Goal: Book appointment/travel/reservation

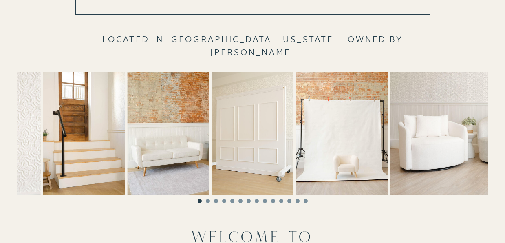
scroll to position [230, 0]
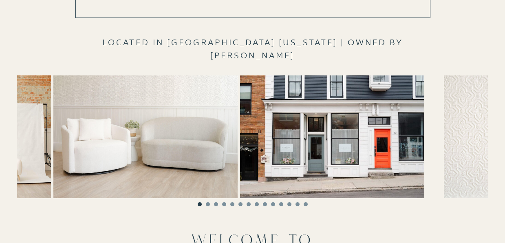
click at [122, 124] on img at bounding box center [145, 136] width 184 height 123
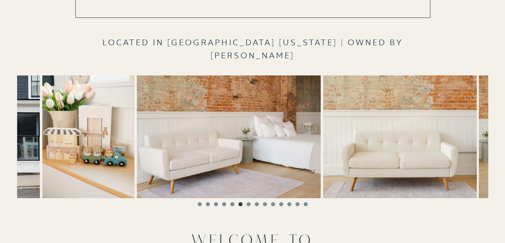
click at [202, 149] on img at bounding box center [229, 136] width 184 height 123
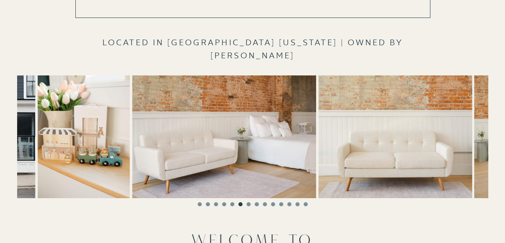
click at [158, 164] on img at bounding box center [224, 136] width 184 height 123
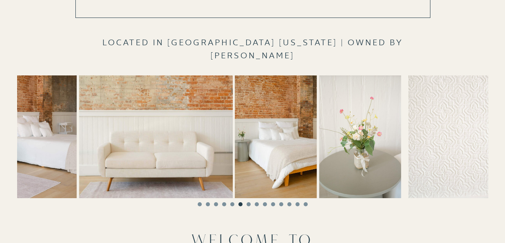
click at [193, 150] on img at bounding box center [155, 136] width 153 height 123
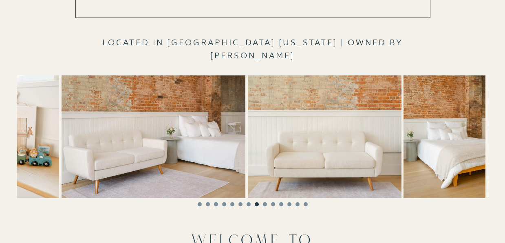
click at [385, 127] on img at bounding box center [324, 136] width 153 height 123
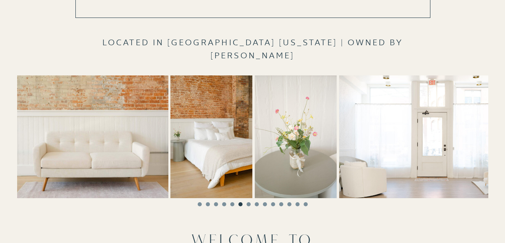
click at [37, 182] on img at bounding box center [91, 136] width 153 height 123
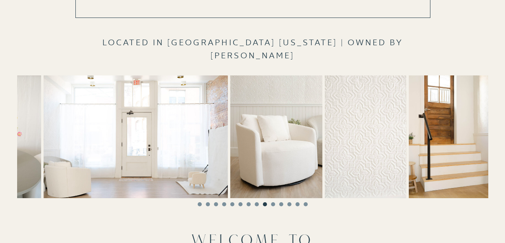
click at [37, 173] on img at bounding box center [0, 136] width 82 height 123
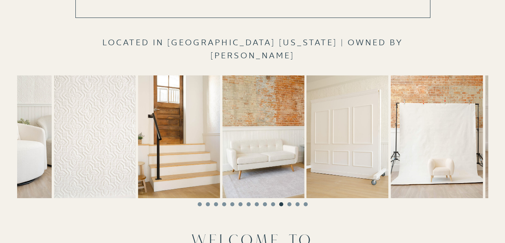
click at [43, 157] on img at bounding box center [5, 136] width 92 height 123
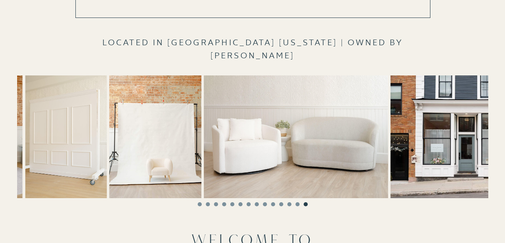
click at [41, 154] on img at bounding box center [66, 136] width 82 height 123
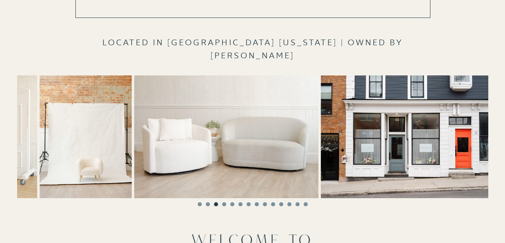
click at [273, 144] on img at bounding box center [226, 136] width 184 height 123
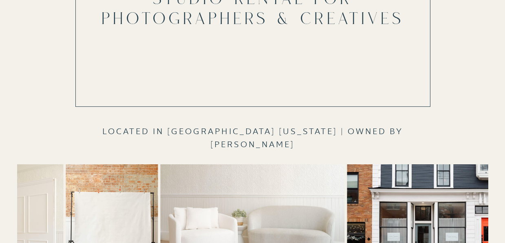
scroll to position [0, 0]
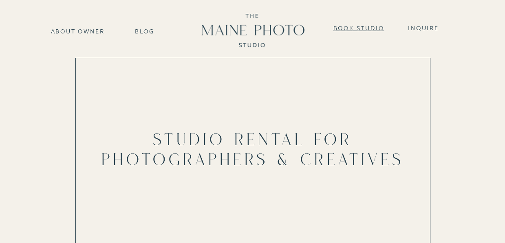
click at [365, 28] on nav "Book Studio" at bounding box center [359, 27] width 56 height 7
